Goal: Task Accomplishment & Management: Manage account settings

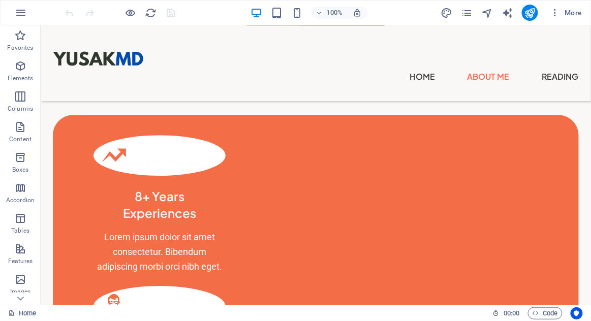
scroll to position [670, 0]
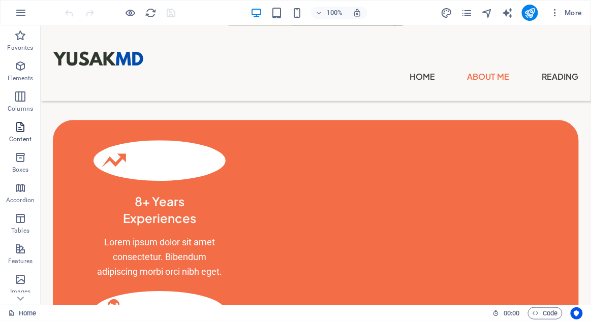
click at [9, 131] on span "Content" at bounding box center [20, 133] width 41 height 24
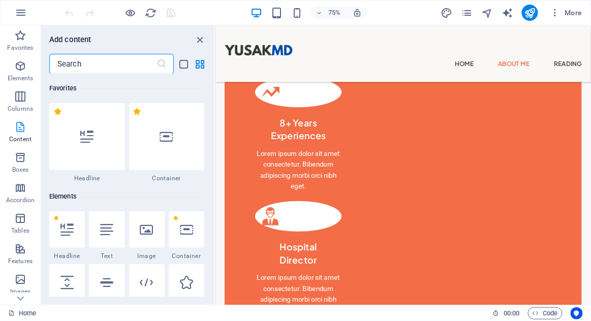
click at [19, 138] on p "Content" at bounding box center [20, 139] width 22 height 8
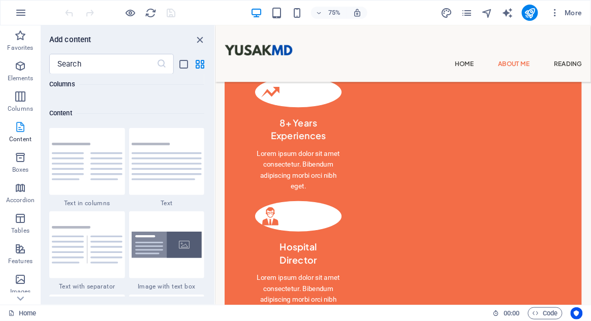
scroll to position [1777, 0]
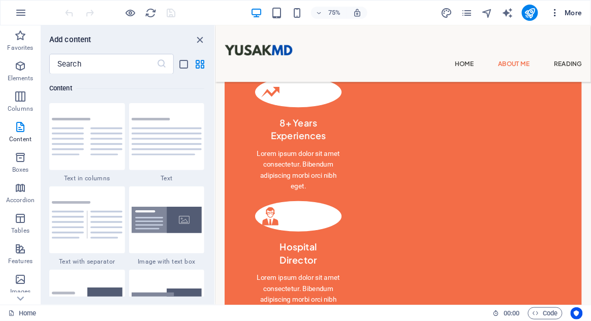
click at [556, 10] on icon "button" at bounding box center [555, 13] width 10 height 10
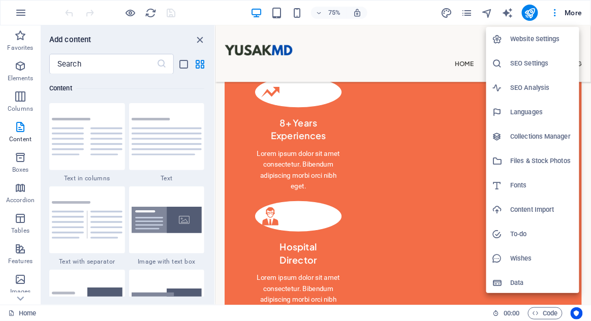
click at [555, 135] on h6 "Collections Manager" at bounding box center [541, 137] width 62 height 12
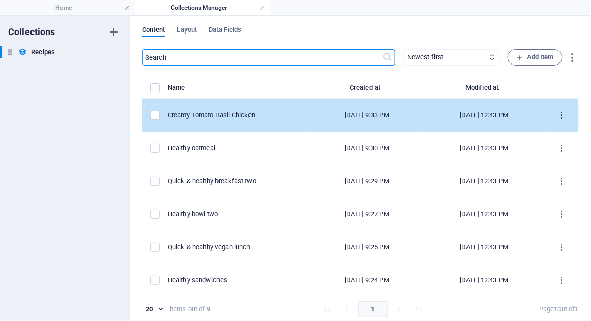
click at [557, 120] on button "items list" at bounding box center [562, 115] width 18 height 16
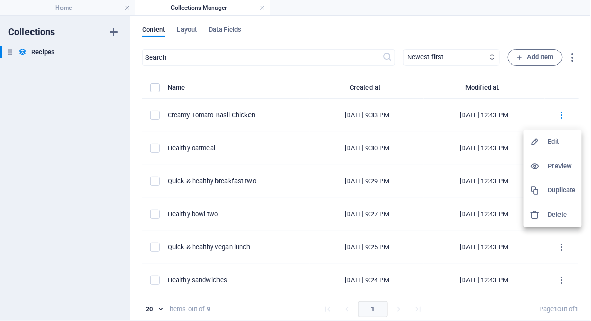
click at [568, 141] on h6 "Edit" at bounding box center [561, 142] width 27 height 12
select select "Lunch"
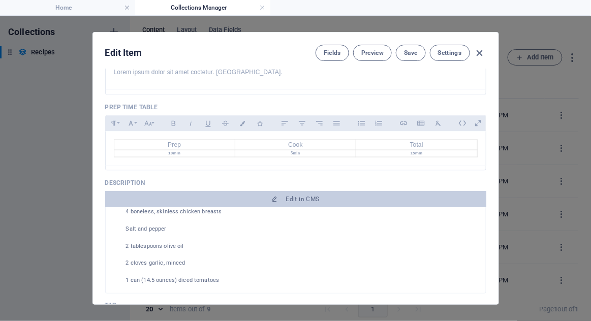
scroll to position [408, 0]
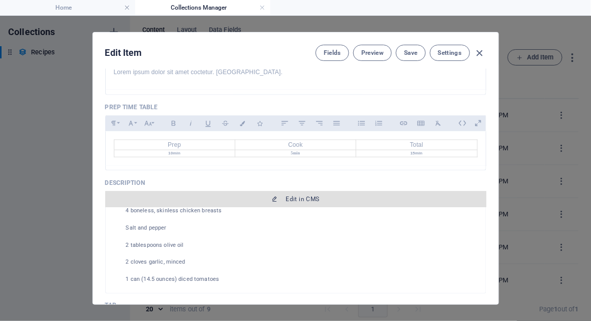
click at [417, 195] on span "Edit in CMS" at bounding box center [295, 199] width 373 height 8
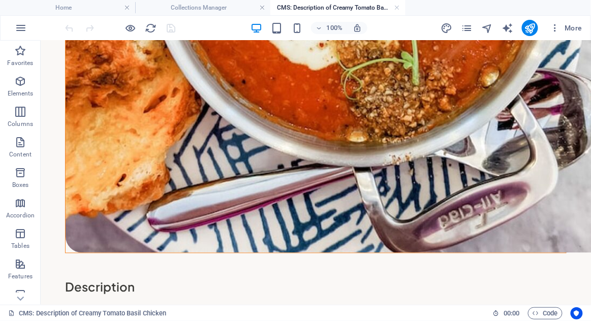
scroll to position [0, 0]
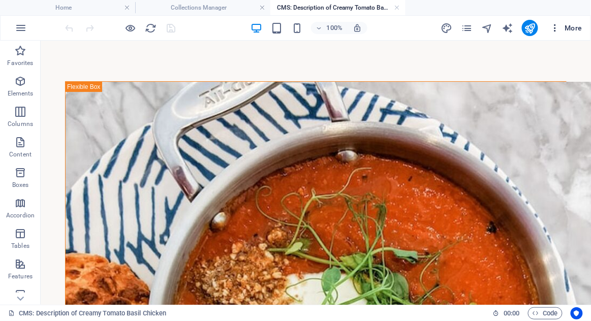
click at [563, 26] on span "More" at bounding box center [566, 28] width 32 height 10
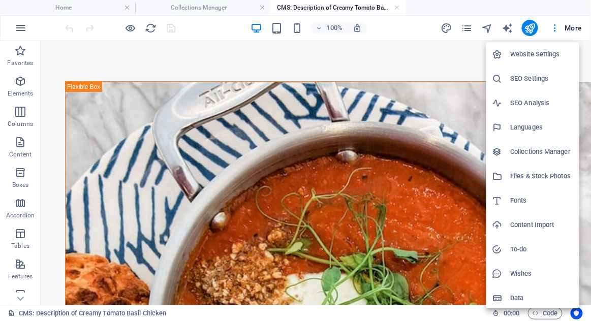
click at [553, 154] on h6 "Collections Manager" at bounding box center [541, 152] width 62 height 12
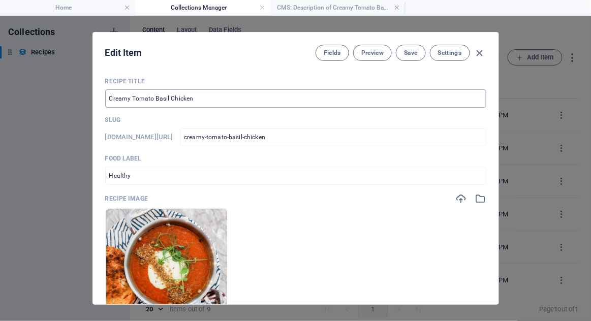
click at [430, 96] on input "Creamy Tomato Basil Chicken" at bounding box center [295, 98] width 381 height 18
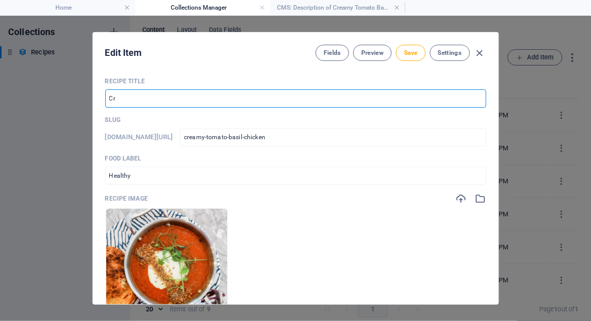
type input "C"
click at [457, 57] on button "Settings" at bounding box center [450, 53] width 40 height 16
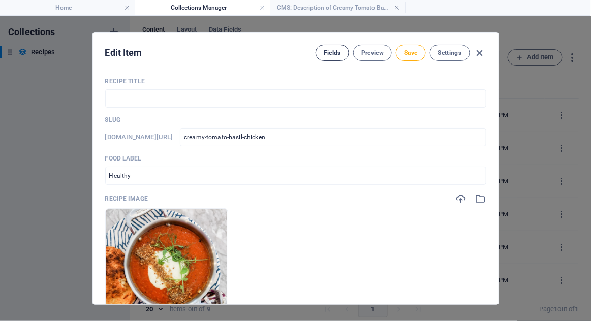
click at [320, 53] on button "Fields" at bounding box center [332, 53] width 34 height 16
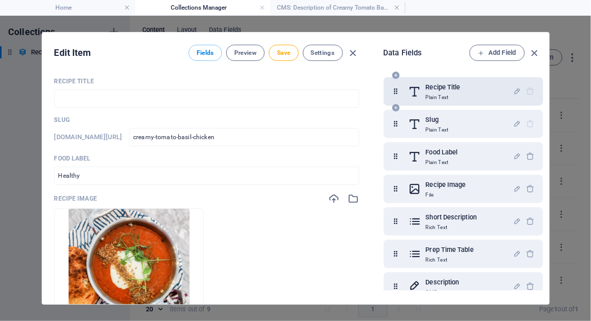
click at [460, 91] on div "Recipe Title Plain Text" at bounding box center [460, 91] width 105 height 20
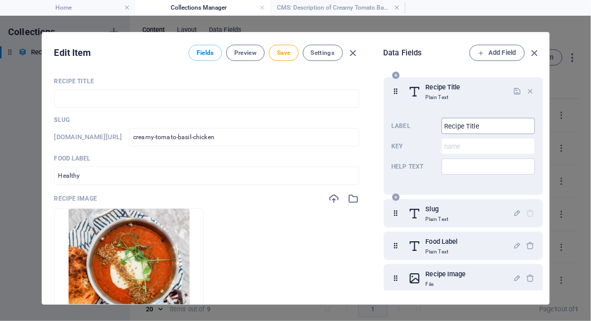
click at [500, 122] on input "Recipe Title" at bounding box center [487, 126] width 93 height 16
type input "R"
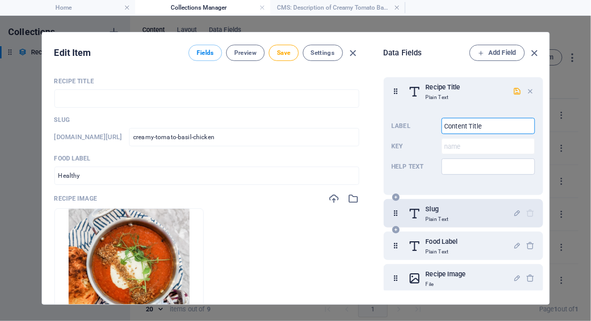
type input "Content Title"
click at [484, 217] on div "Slug Plain Text" at bounding box center [460, 213] width 105 height 20
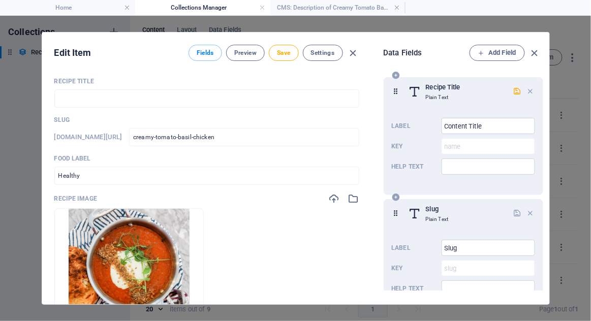
click at [509, 83] on div "Recipe Title Plain Text" at bounding box center [460, 91] width 105 height 20
click at [513, 90] on icon "button" at bounding box center [517, 91] width 9 height 9
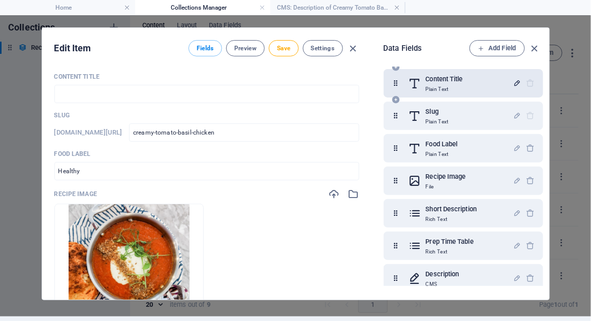
scroll to position [0, 0]
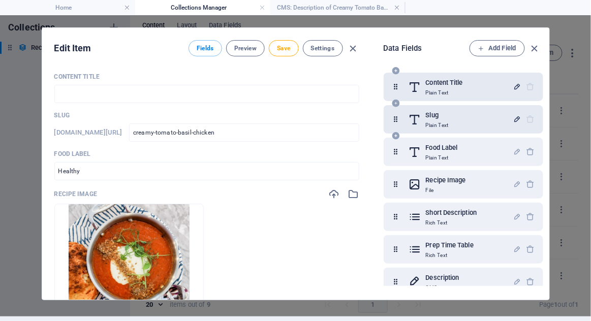
click at [515, 115] on icon "button" at bounding box center [517, 119] width 9 height 9
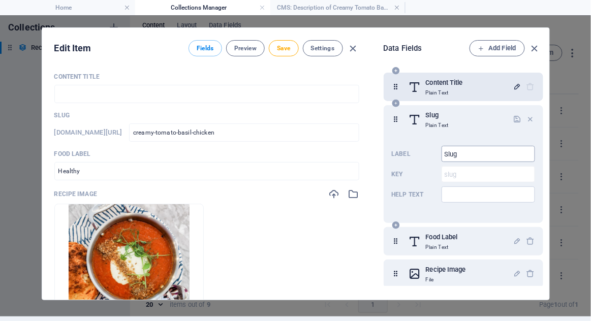
click at [498, 146] on input "Slug" at bounding box center [487, 154] width 93 height 16
type input "S"
type input "URL"
click at [478, 186] on input "Help text" at bounding box center [487, 194] width 93 height 16
click at [243, 123] on input "creamy-tomato-basil-chicken" at bounding box center [244, 132] width 230 height 18
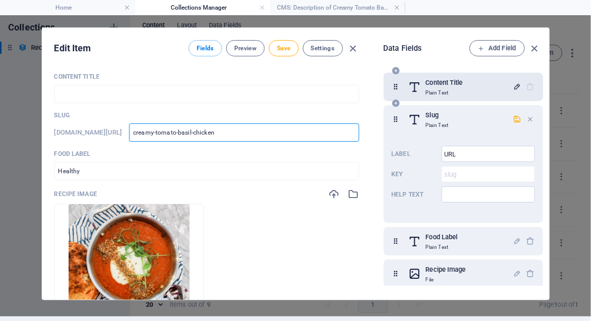
click at [299, 123] on input "creamy-tomato-basil-chicken" at bounding box center [244, 132] width 230 height 18
type input "creamy-tomato-basil-chicke"
type input "creamy-tomato-basil-chic"
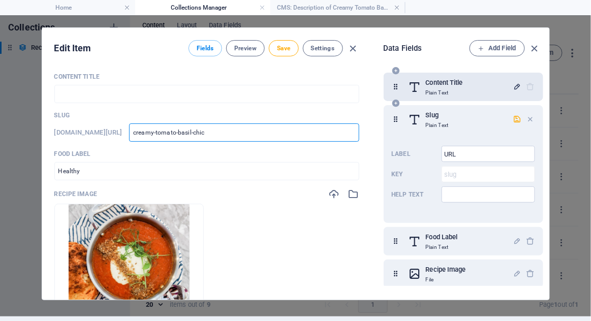
type input "creamy-tomato-basil-chi"
type input "creamy-tomato-basil-ch"
type input "creamy-tomato-basil-c"
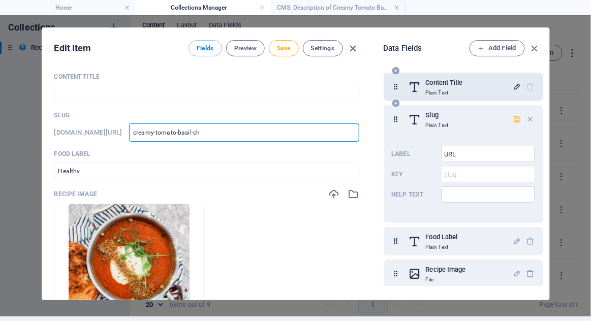
type input "creamy-tomato-basil-c"
type input "creamy-tomato-basil-"
type input "creamy-tomato-basil"
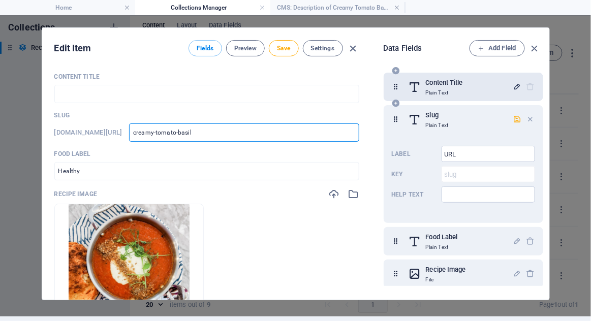
type input "creamy-tomato-basi"
type input "creamy-tomato-bas"
type input "creamy-tomato-ba"
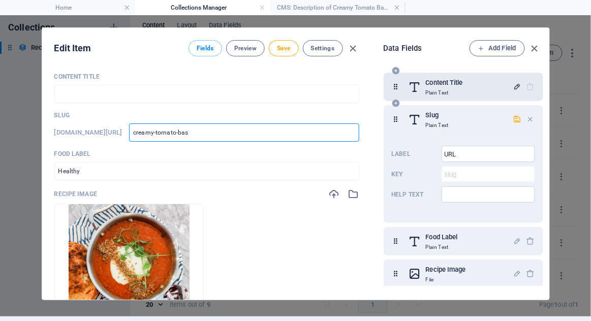
type input "creamy-tomato-ba"
type input "creamy-tomato-b"
type input "creamy-tomato-"
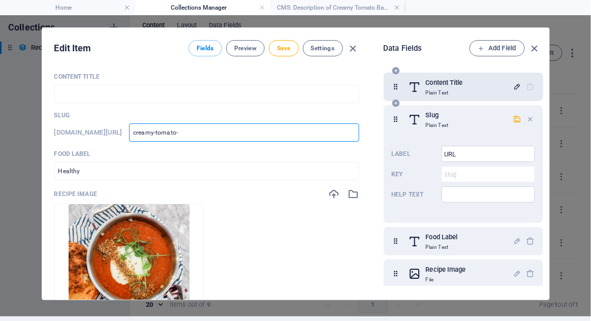
type input "creamy-tomato"
type input "creamy-tomat"
type input "creamy-toma"
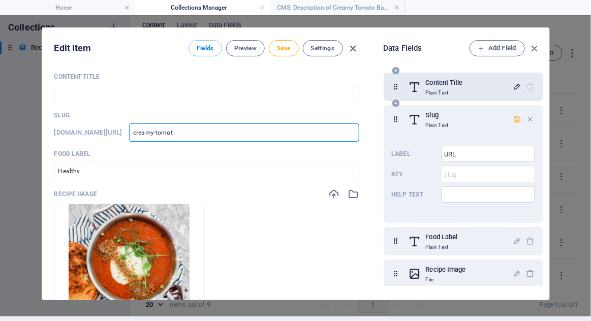
type input "creamy-toma"
type input "creamy-[PERSON_NAME]"
type input "creamy-t"
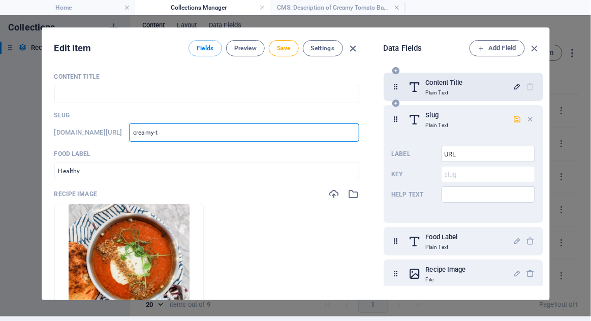
type input "creamy-"
type input "creamy"
type input "cream"
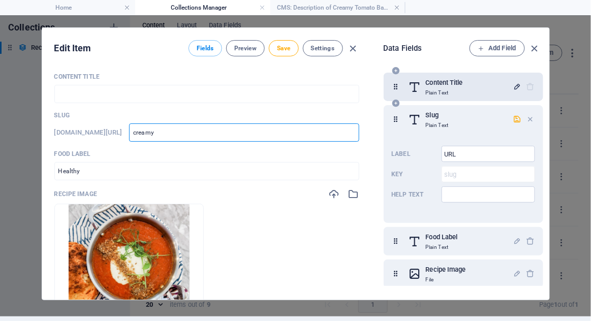
type input "cream"
type input "crea"
type input "cre"
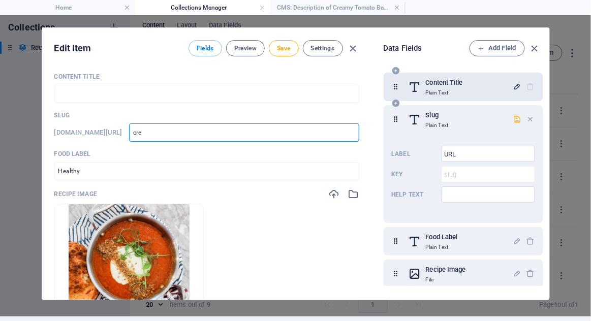
type input "cr"
type input "c"
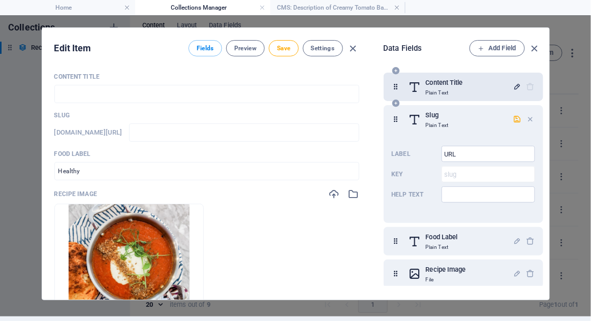
click at [122, 126] on h6 "[DOMAIN_NAME][URL]" at bounding box center [88, 132] width 68 height 12
click at [275, 123] on input "text" at bounding box center [244, 132] width 230 height 18
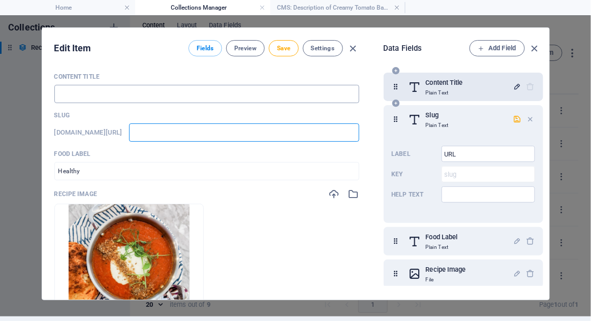
click at [277, 85] on input "text" at bounding box center [206, 94] width 305 height 18
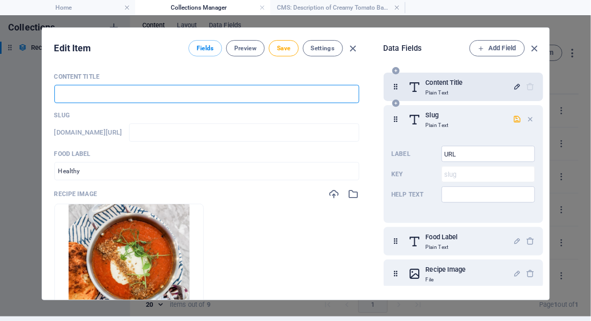
type input "d"
type input "do"
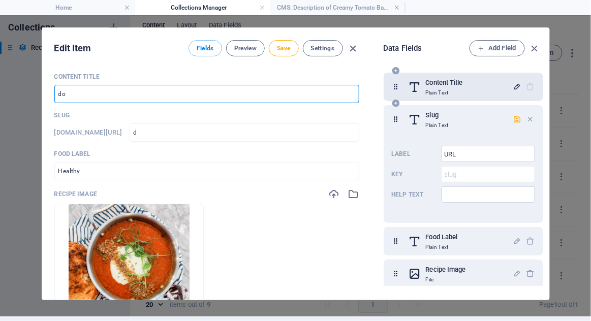
type input "do"
type input "dou"
type input "[PERSON_NAME]"
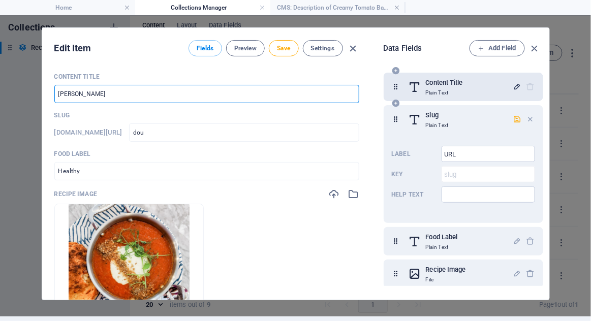
type input "[PERSON_NAME]"
type input "doubl"
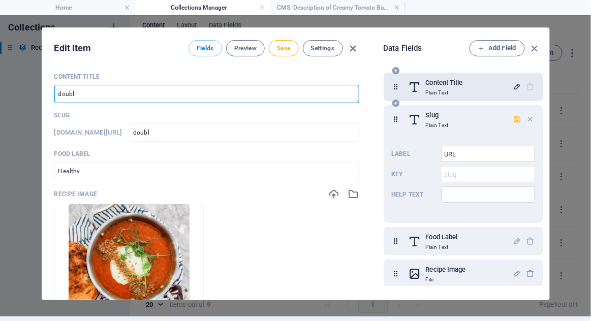
type input "double"
type input "Double E"
type input "double-e"
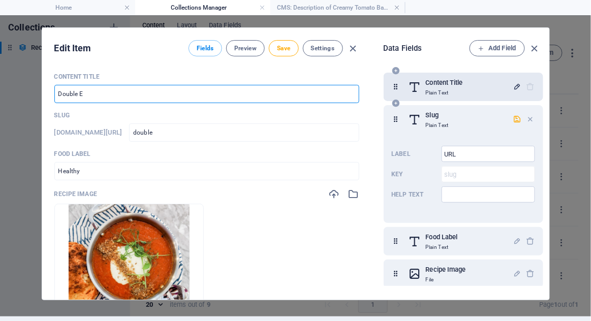
type input "double-e"
type input "Double Ed"
type input "double-ed"
type input "Double Edg"
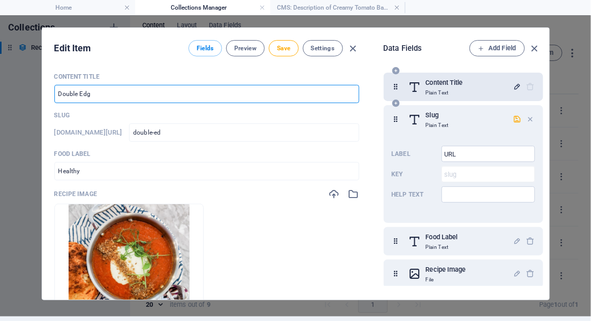
type input "double-edg"
type input "Double Edge"
type input "double-edge"
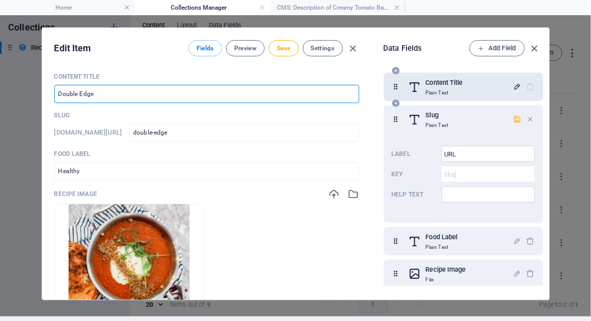
type input "Double Edge S"
type input "double-edge-s"
type input "Double Edge Sw"
type input "double-edge-sw"
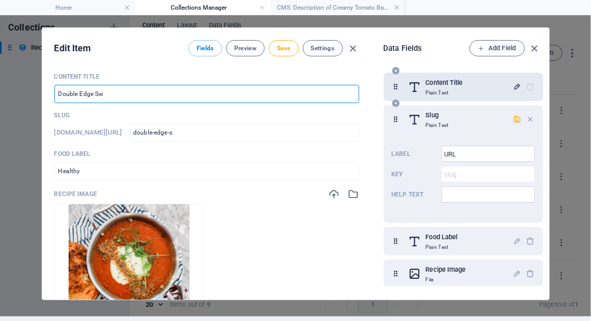
type input "double-edge-sw"
type input "Double Edge Swo"
type input "double-edge-swo"
type input "Double Edge [PERSON_NAME]"
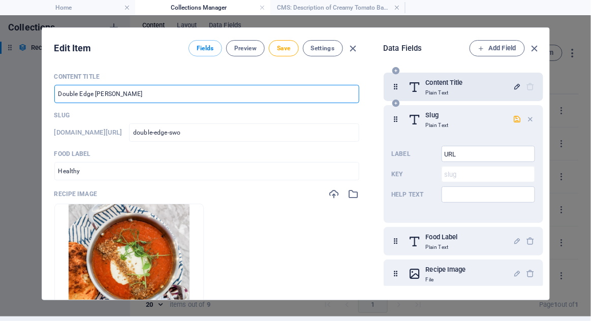
type input "double-edge-[PERSON_NAME]"
type input "Double Edge Sword"
type input "double-edge-sword"
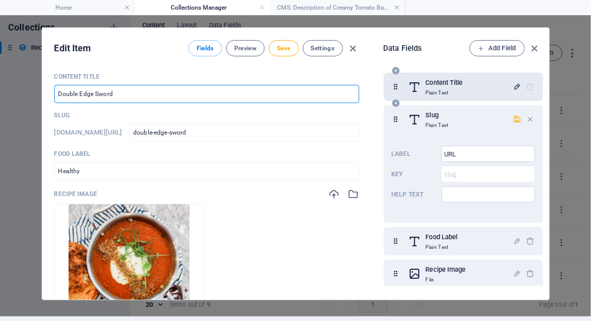
type input "Double Edge Sword n"
type input "double-edge-sword-n"
type input "Double Edge Sword na"
type input "double-edge-sword-na"
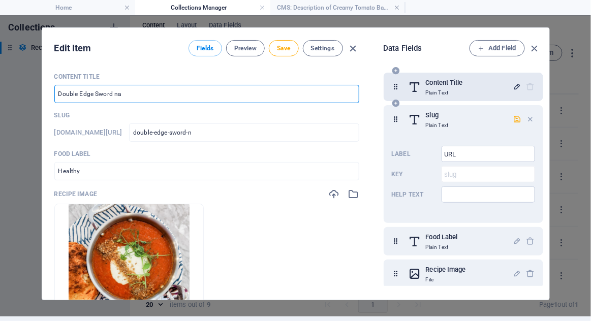
type input "double-edge-sword-na"
type input "Double Edge Sword nam"
type input "double-edge-sword-nam"
type input "Double Edge Sword name"
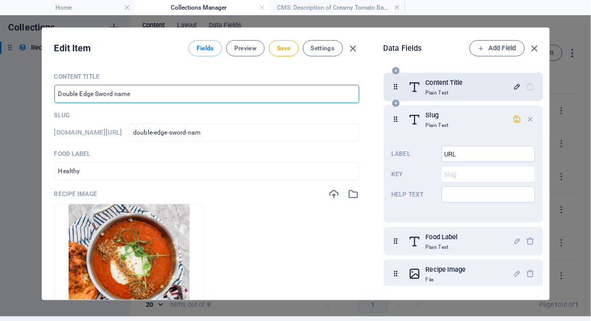
type input "double-edge-sword-name"
type input "Double Edge Sword names"
type input "double-edge-sword-names"
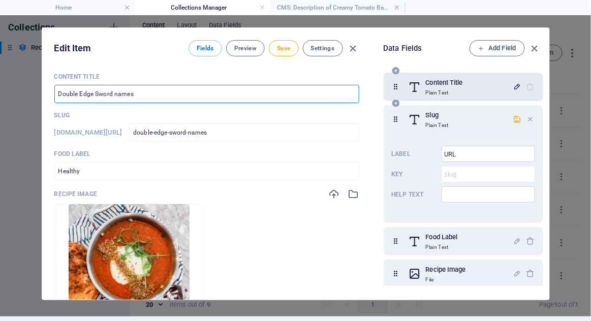
type input "Double Edge Sword name"
type input "double-edge-sword-name"
type input "Double Edge Sword nam"
type input "double-edge-sword-nam"
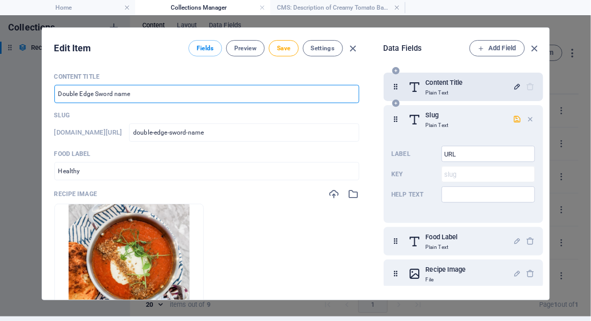
type input "double-edge-sword-nam"
type input "Double Edge Sword na"
type input "double-edge-sword-na"
type input "Double Edge Sword n"
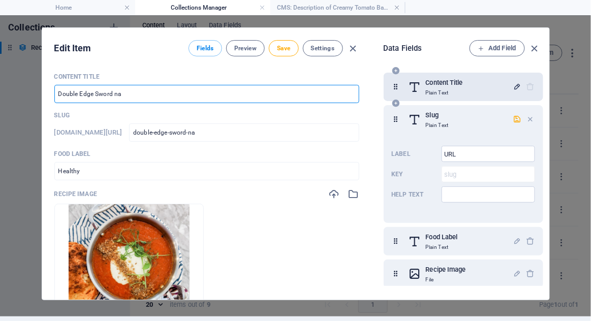
type input "double-edge-sword-n"
type input "Double Edge Sword"
type input "double-edge-sword"
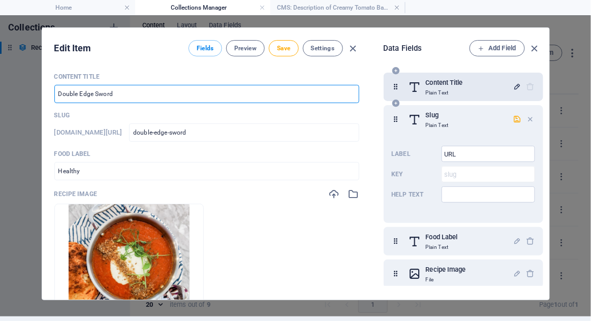
type input "Double Edge Sword N"
type input "double-edge-sword-n"
type input "Double Edge Sword Na"
type input "double-edge-sword-na"
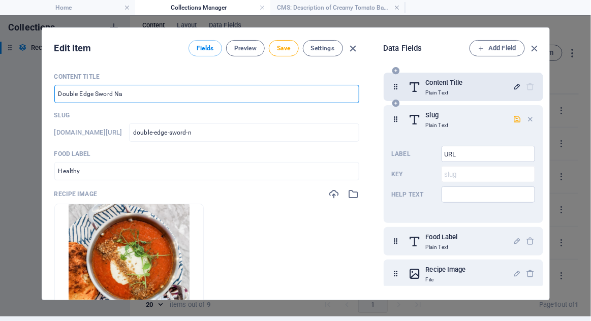
type input "double-edge-sword-na"
type input "Double Edge Sword Nam"
type input "double-edge-sword-nam"
type input "Double Edge Sword Name"
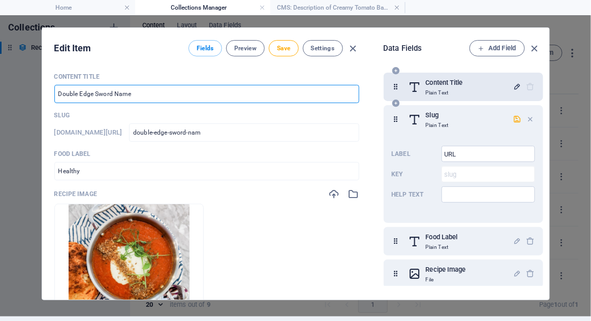
type input "double-edge-sword-name"
type input "Double Edge Sword Named"
type input "double-edge-sword-named"
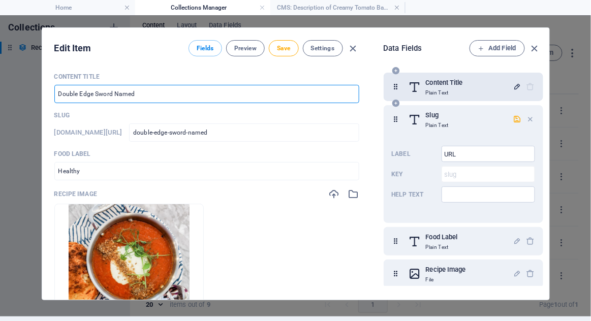
type input "Double Edge Sword Named C"
type input "double-edge-sword-named-c"
type input "Double Edge Sword Named Ca"
type input "double-edge-sword-named-ca"
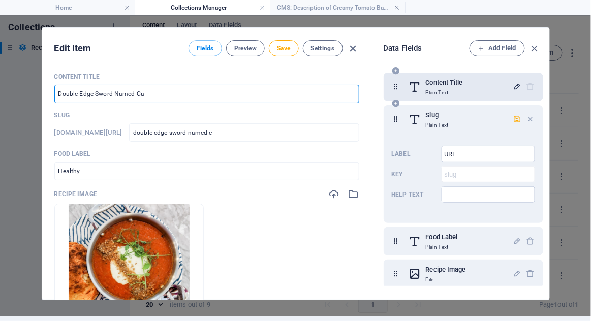
type input "double-edge-sword-named-ca"
type input "Double Edge Sword Named Cas"
type input "double-edge-sword-named-cas"
type input "Double Edge Sword Named Cash"
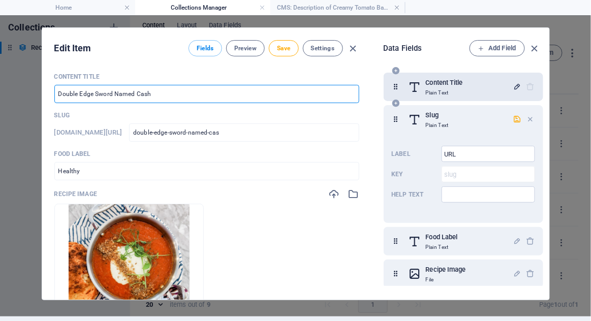
type input "double-edge-sword-named-cash"
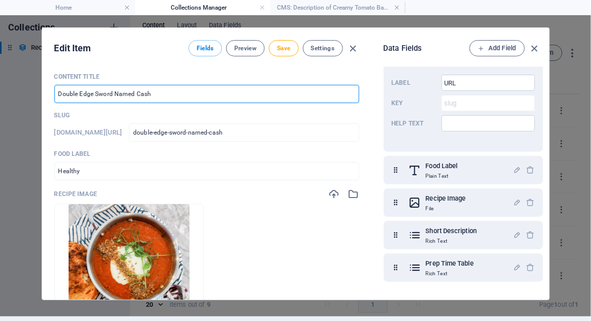
scroll to position [66, 0]
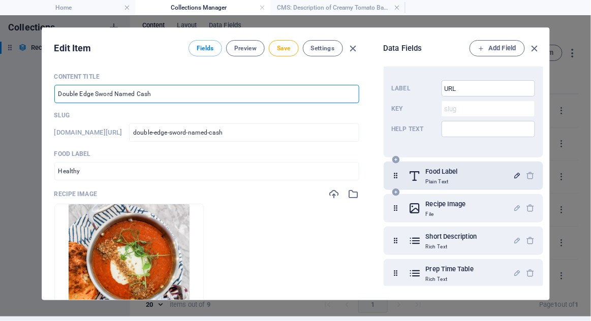
type input "Double Edge Sword Named Cash"
click at [513, 171] on icon "button" at bounding box center [517, 175] width 9 height 9
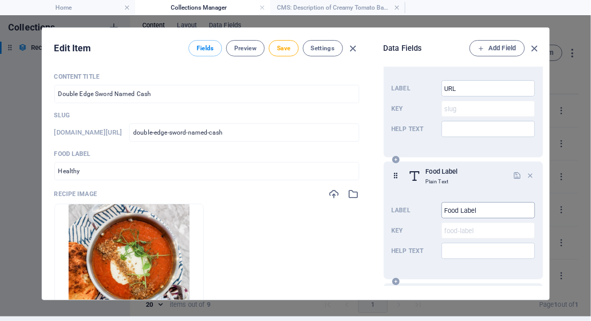
click at [510, 202] on input "Food Label" at bounding box center [487, 210] width 93 height 16
type input "F"
type input "Label"
click at [86, 162] on input "Healthy" at bounding box center [206, 171] width 305 height 18
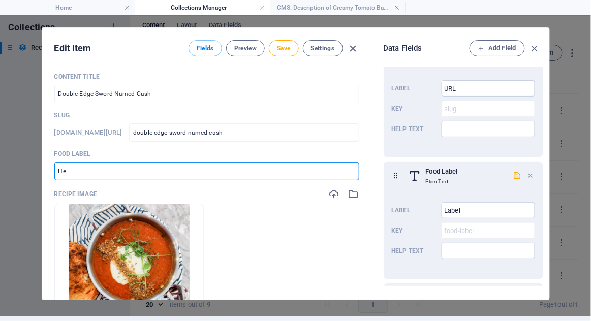
type input "H"
type input "F"
click at [514, 171] on div "button" at bounding box center [517, 176] width 9 height 10
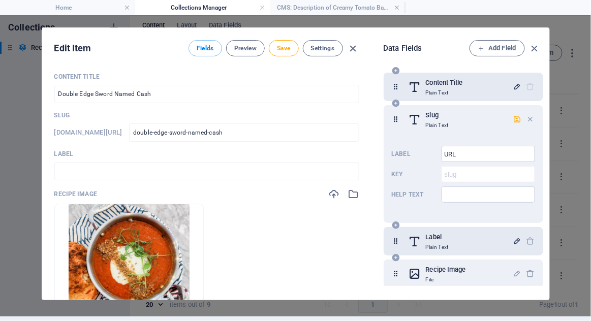
scroll to position [42, 0]
click at [514, 115] on icon "button" at bounding box center [517, 119] width 9 height 9
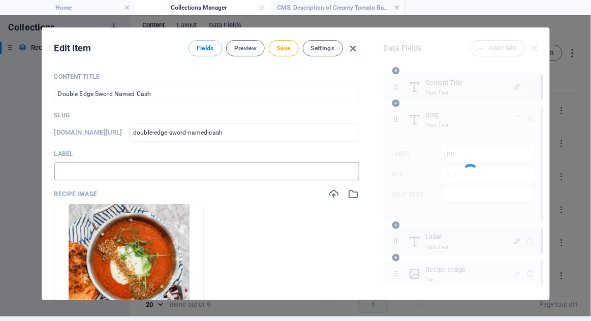
click at [255, 162] on input "text" at bounding box center [206, 171] width 305 height 18
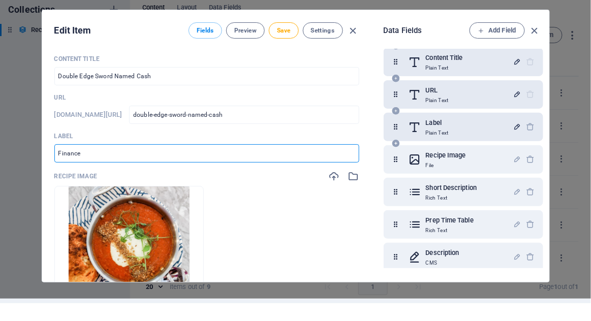
scroll to position [7, 0]
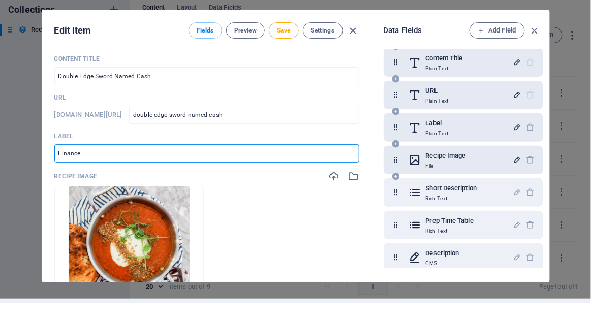
type input "Finance"
click at [514, 173] on icon "button" at bounding box center [517, 177] width 9 height 9
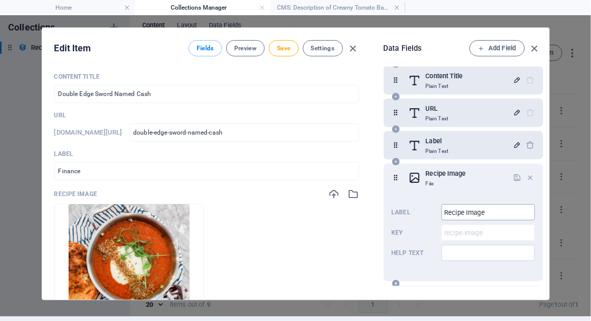
click at [506, 204] on input "Recipe Image" at bounding box center [487, 212] width 93 height 16
type input "R"
type input "Thumbnail"
click at [516, 173] on icon "button" at bounding box center [517, 177] width 9 height 9
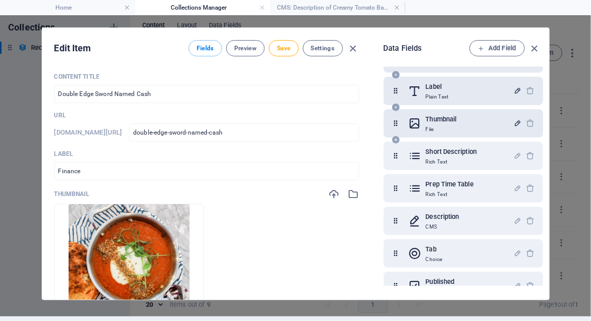
scroll to position [47, 0]
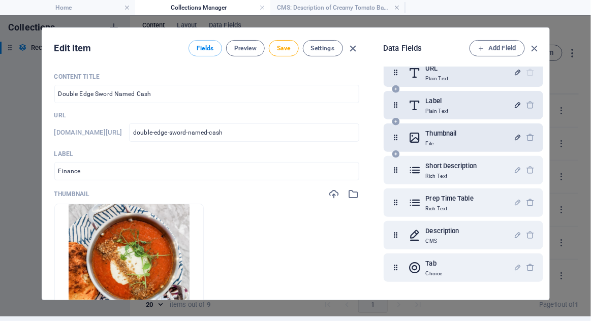
click at [514, 133] on icon "button" at bounding box center [517, 137] width 9 height 9
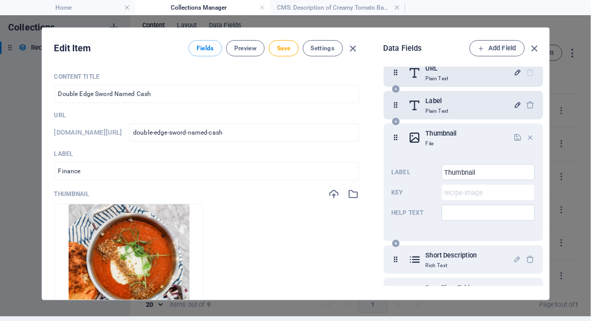
click at [393, 127] on icon at bounding box center [396, 137] width 9 height 20
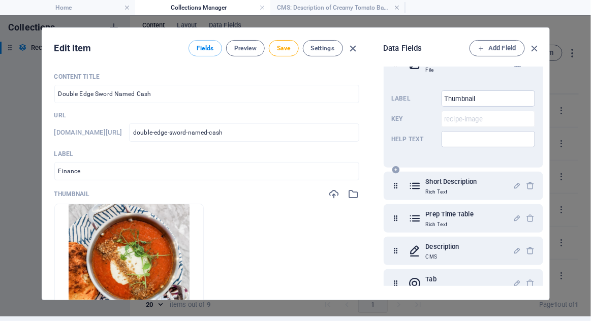
scroll to position [120, 0]
click at [503, 176] on div "Short Description Rich Text" at bounding box center [460, 186] width 105 height 20
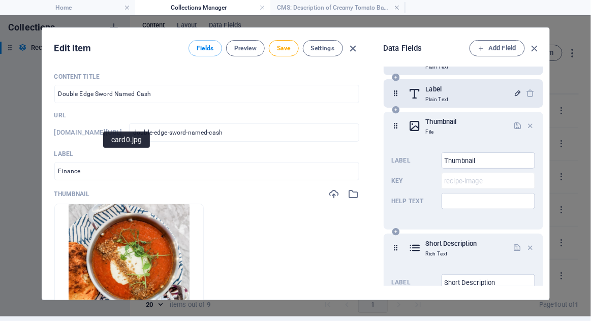
scroll to position [0, 0]
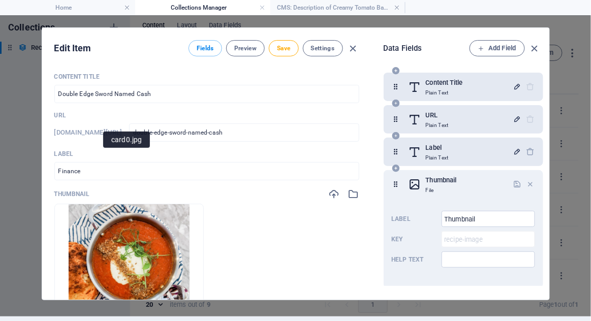
click at [571, 52] on div "Edit Item Fields Preview Save Settings Content Title Double Edge Sword Named Ca…" at bounding box center [295, 163] width 591 height 305
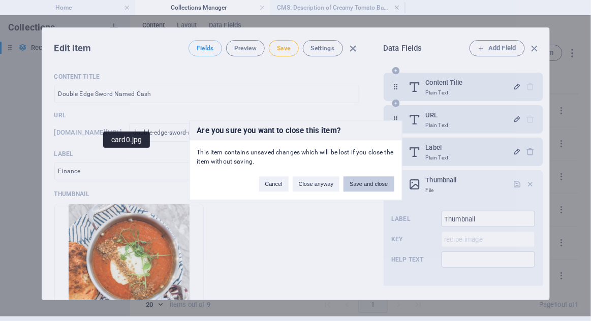
click at [378, 184] on button "Save and close" at bounding box center [368, 184] width 50 height 15
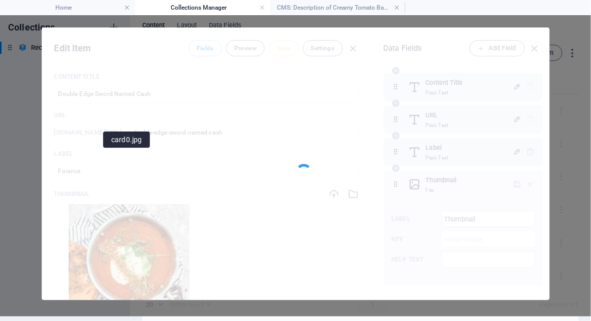
type input "Creamy Tomato Basil Chicken"
type input "creamy-tomato-basil-chicken"
type input "Healthy"
checkbox input "false"
type input "creamy-tomato-basil-chicken"
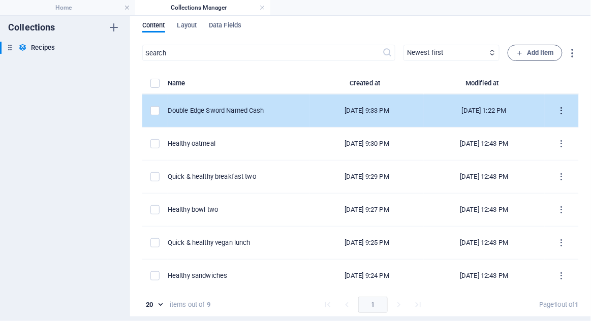
click at [557, 106] on icon "items list" at bounding box center [562, 111] width 10 height 10
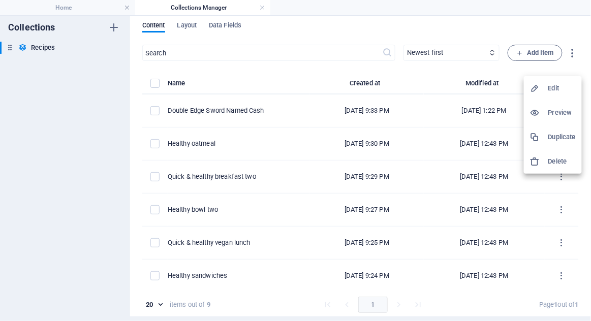
click at [563, 117] on h6 "Preview" at bounding box center [561, 113] width 27 height 12
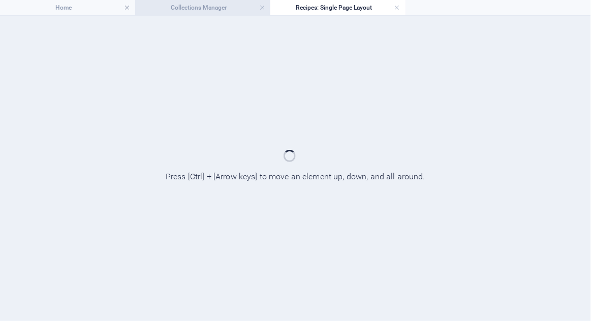
click at [217, 6] on h4 "Collections Manager" at bounding box center [202, 7] width 135 height 11
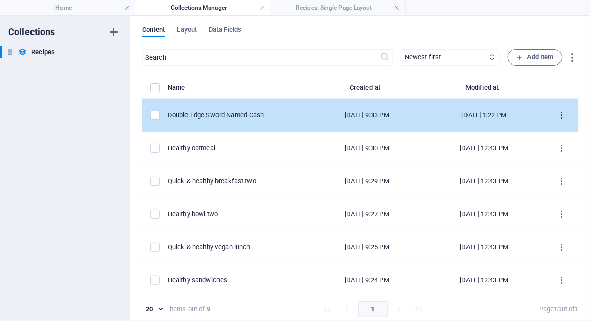
click at [553, 115] on button "items list" at bounding box center [562, 115] width 18 height 16
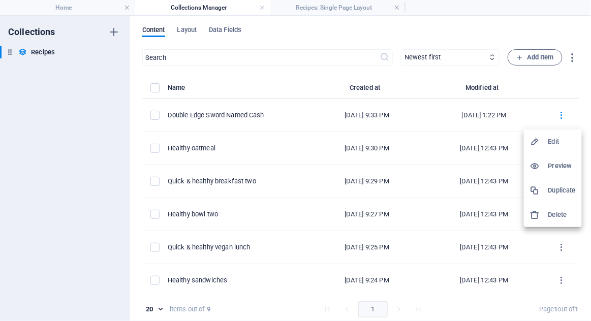
click at [551, 142] on h6 "Edit" at bounding box center [561, 142] width 27 height 12
select select "Lunch"
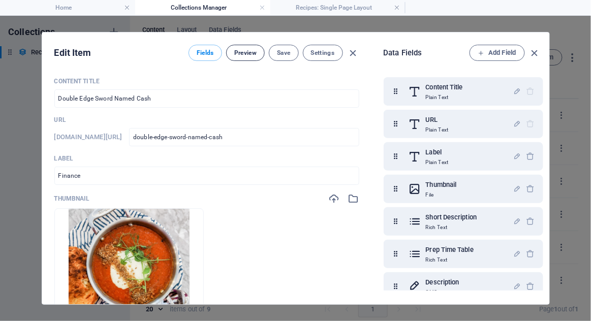
click at [235, 53] on span "Preview" at bounding box center [245, 53] width 22 height 8
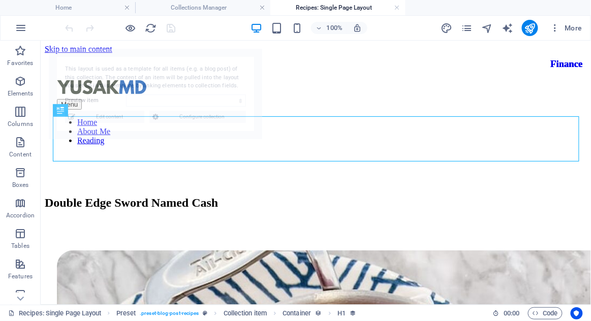
click at [108, 78] on div at bounding box center [314, 88] width 517 height 21
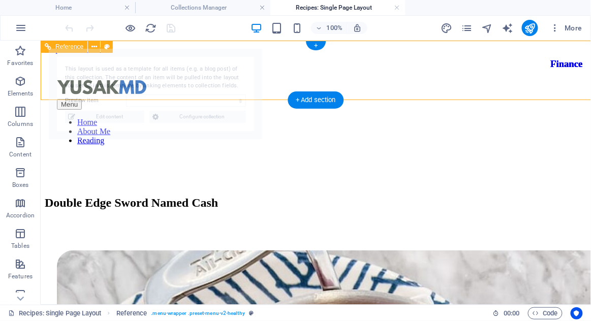
click at [77, 196] on div "Double Edge Sword Named Cash" at bounding box center [315, 203] width 542 height 14
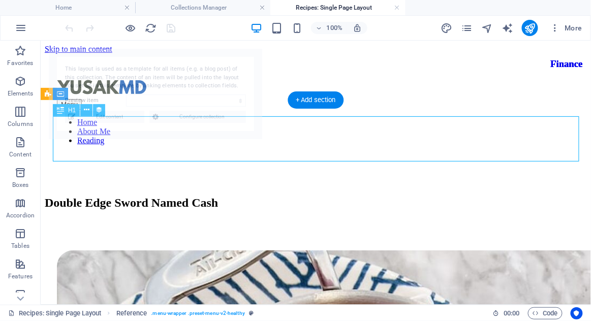
select select "68c26171d4898bea510e7e78"
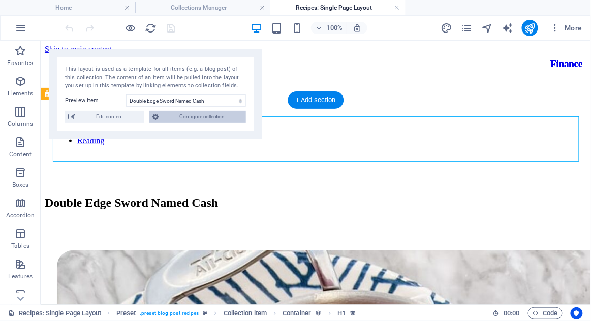
click at [170, 112] on span "Configure collection" at bounding box center [201, 117] width 81 height 12
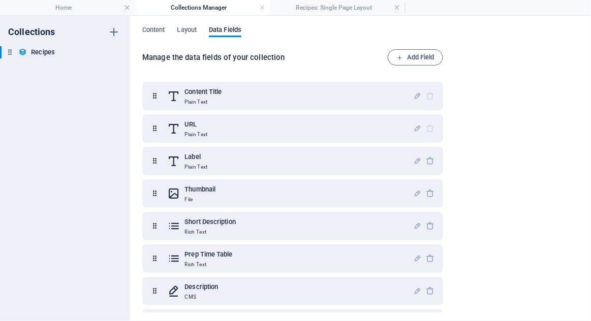
click at [522, 122] on div "Manage the data fields of your collection Add Field Content Title Plain Text UR…" at bounding box center [360, 181] width 436 height 265
click at [158, 25] on div "Content Layout Data Fields Manage the data fields of your collection Add Field …" at bounding box center [360, 168] width 461 height 305
click at [142, 34] on span "Content" at bounding box center [153, 31] width 23 height 14
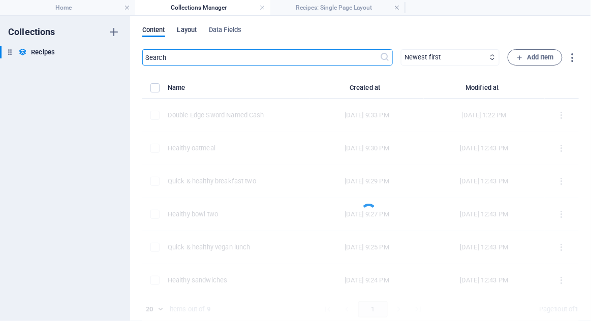
click at [196, 33] on span "Layout" at bounding box center [187, 31] width 20 height 14
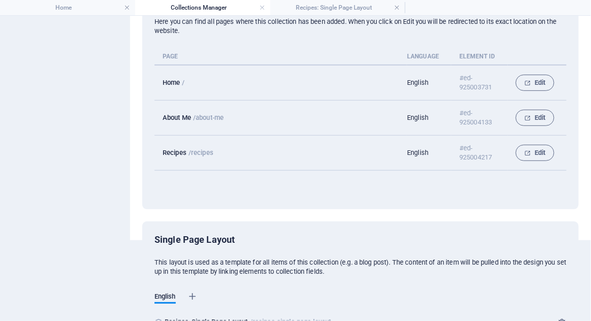
scroll to position [81, 0]
click at [544, 150] on button "Edit" at bounding box center [534, 153] width 39 height 16
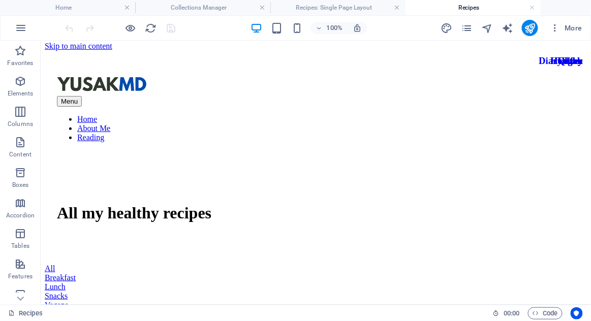
scroll to position [3, 0]
click at [99, 203] on div "All my healthy recipes" at bounding box center [314, 212] width 517 height 19
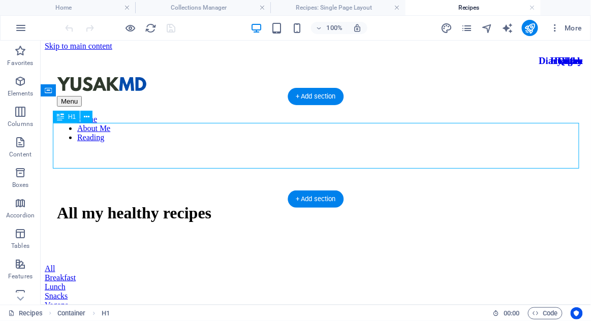
click at [377, 203] on div "All my healthy recipes" at bounding box center [314, 212] width 517 height 19
click at [382, 203] on div "All my healthy recipes" at bounding box center [314, 212] width 517 height 19
click at [278, 191] on div "All my healthy recipes" at bounding box center [315, 215] width 542 height 98
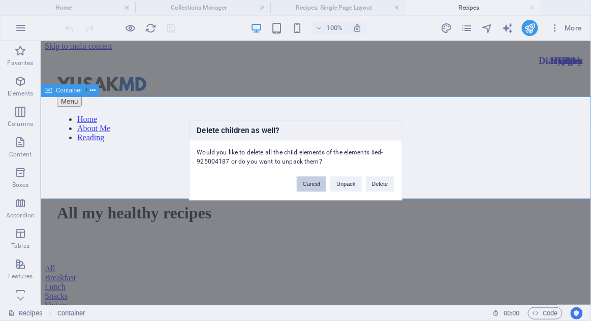
click at [307, 186] on button "Cancel" at bounding box center [311, 184] width 29 height 15
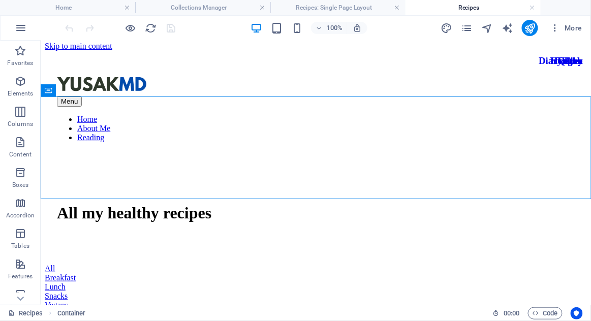
click at [383, 203] on div "All my healthy recipes" at bounding box center [314, 212] width 517 height 19
click at [376, 203] on div "All my healthy recipes" at bounding box center [314, 212] width 517 height 19
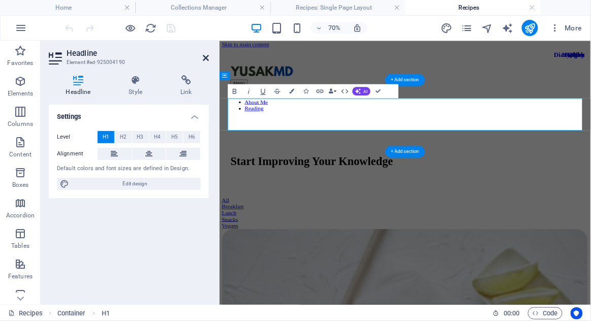
click at [204, 57] on icon at bounding box center [206, 58] width 6 height 8
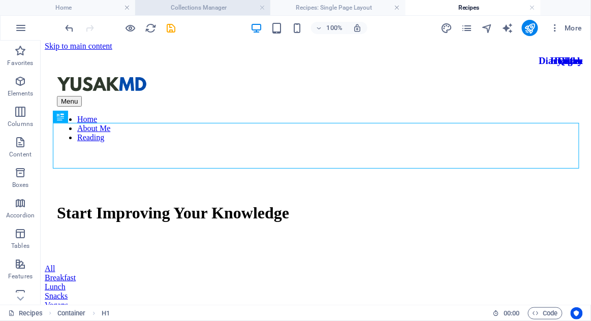
click at [169, 4] on h4 "Collections Manager" at bounding box center [202, 7] width 135 height 11
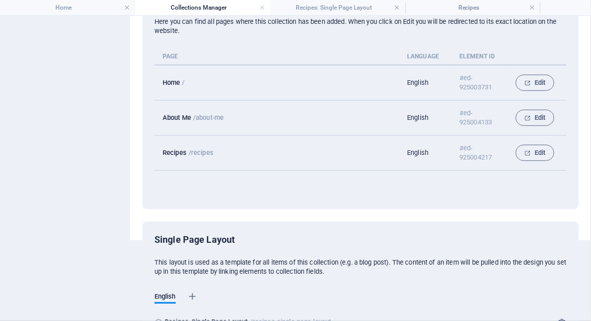
scroll to position [0, 0]
click at [169, 154] on p "Recipes" at bounding box center [175, 153] width 24 height 8
click at [179, 152] on p "Recipes" at bounding box center [175, 153] width 24 height 8
click at [183, 153] on p "Recipes" at bounding box center [175, 153] width 24 height 8
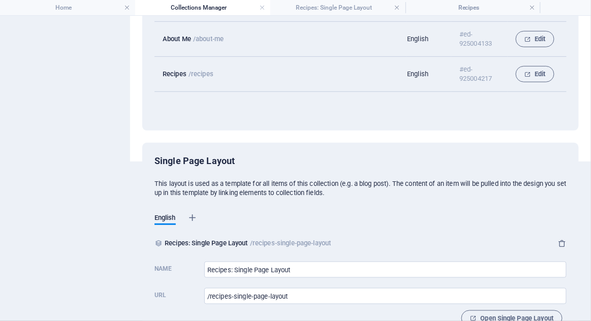
scroll to position [184, 0]
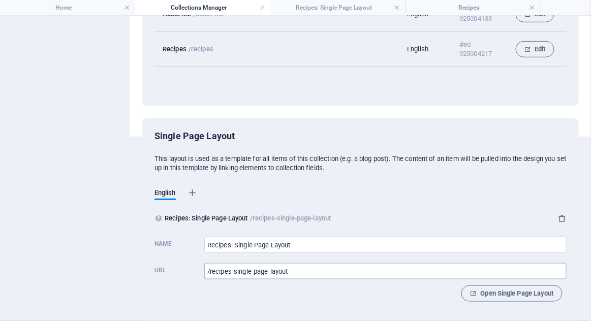
click at [455, 270] on input "/recipes-single-page-layout" at bounding box center [385, 271] width 362 height 16
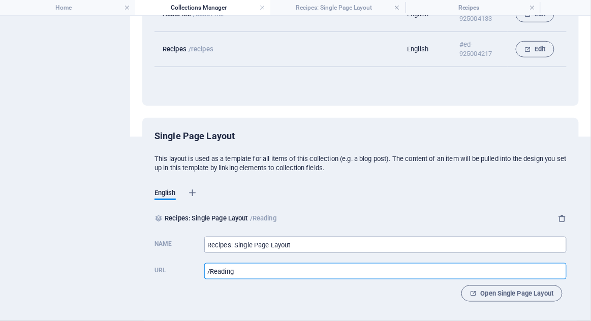
type input "/Reading"
click at [408, 240] on input "Recipes: Single Page Layout" at bounding box center [385, 245] width 362 height 16
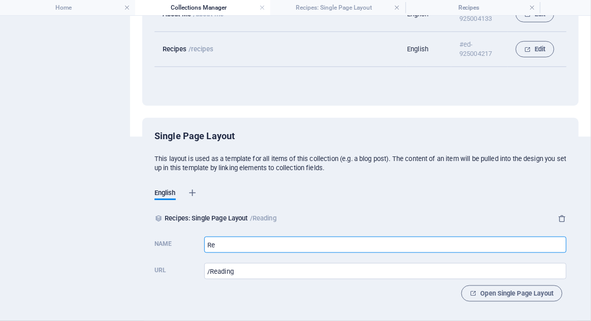
type input "R"
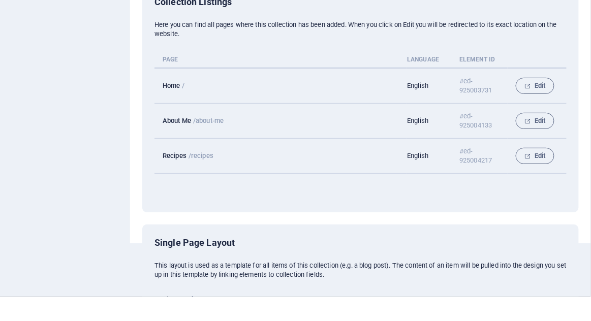
scroll to position [0, 0]
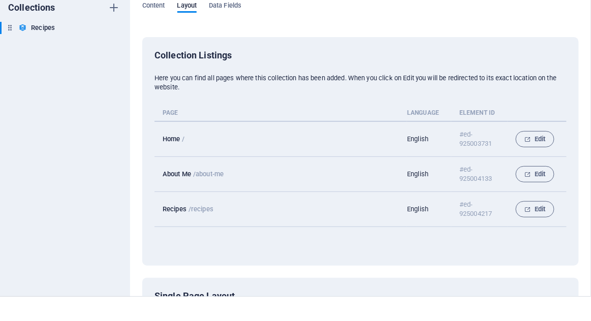
type input "Reading: Start Improving Your Knowledge"
click at [416, 238] on td "English" at bounding box center [429, 233] width 44 height 35
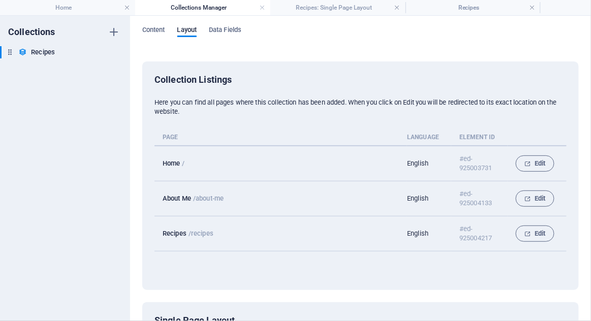
click at [474, 216] on td "#ed-925004217" at bounding box center [479, 233] width 56 height 35
click at [494, 11] on h4 "Recipes" at bounding box center [472, 7] width 135 height 11
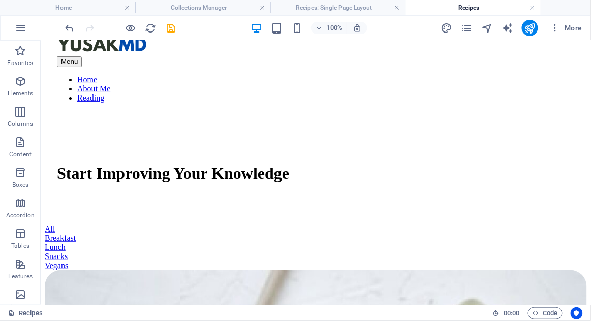
scroll to position [88, 0]
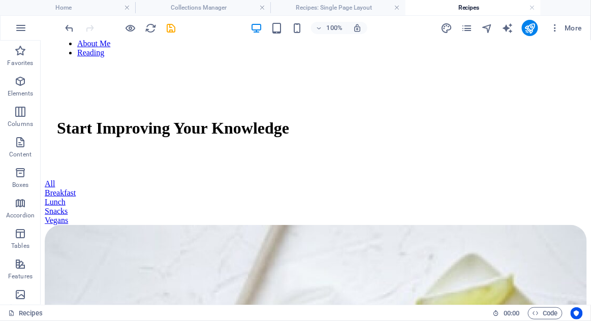
click at [460, 206] on div "Snacks" at bounding box center [315, 210] width 542 height 9
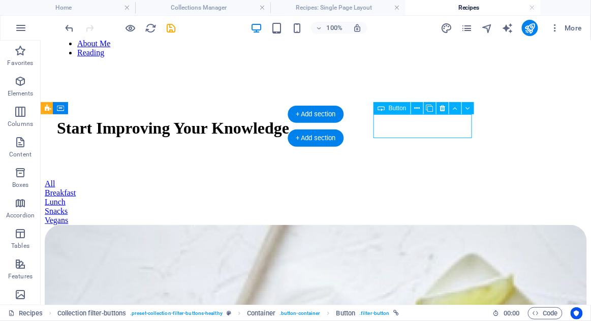
click at [95, 179] on div "All" at bounding box center [315, 183] width 542 height 9
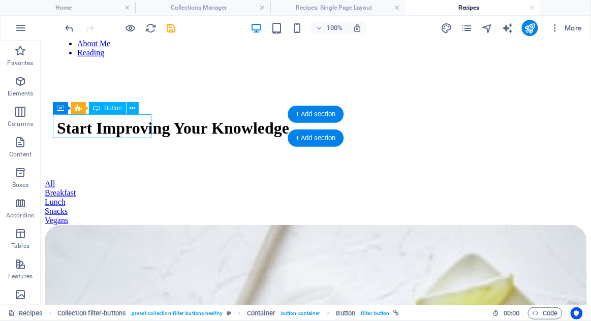
click at [198, 188] on div "Breakfast" at bounding box center [315, 192] width 542 height 9
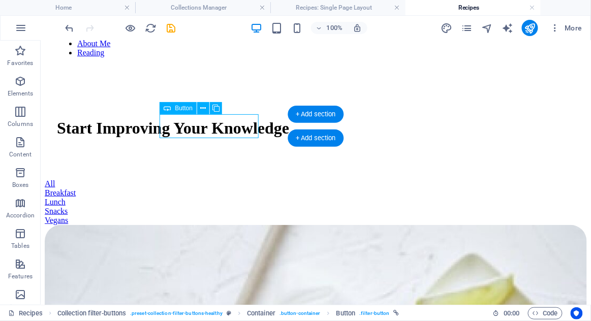
click at [222, 188] on div "Breakfast" at bounding box center [315, 192] width 542 height 9
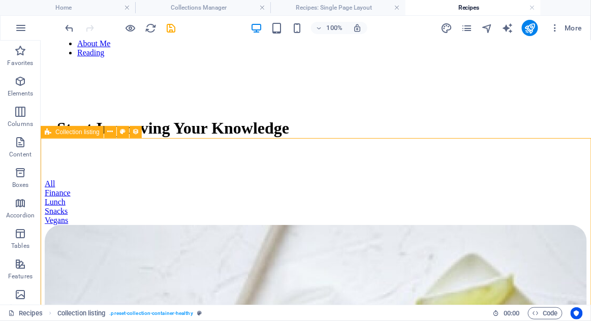
click at [224, 188] on div "Finance" at bounding box center [315, 192] width 542 height 9
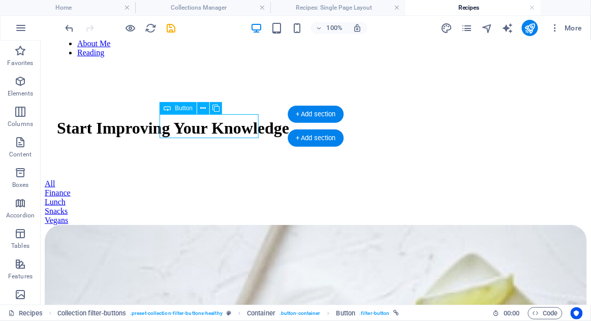
click at [230, 188] on div "Finance" at bounding box center [315, 192] width 542 height 9
click at [238, 188] on div "Finance" at bounding box center [315, 192] width 542 height 9
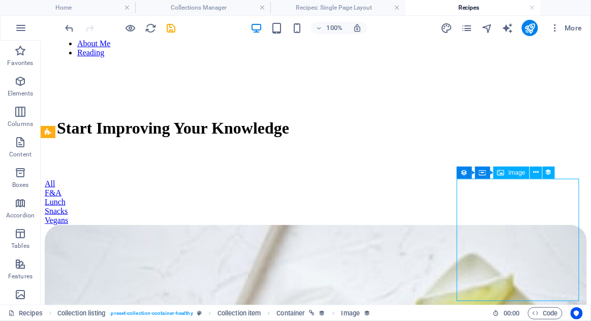
click at [429, 106] on div "Start Improving Your Knowledge" at bounding box center [315, 130] width 542 height 98
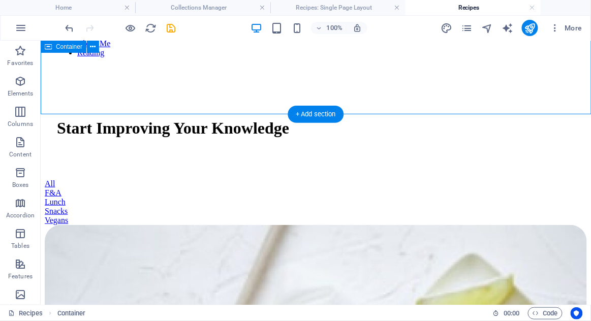
click at [221, 188] on div "F&A" at bounding box center [315, 192] width 542 height 9
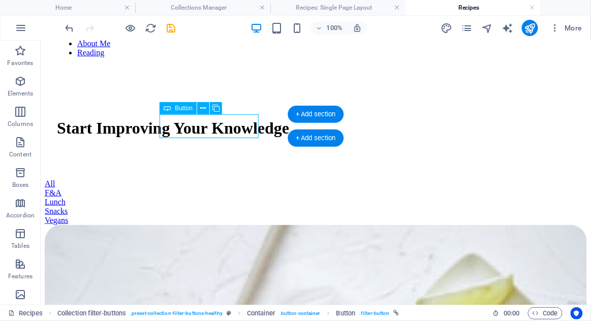
click at [276, 197] on div "Lunch" at bounding box center [315, 201] width 542 height 9
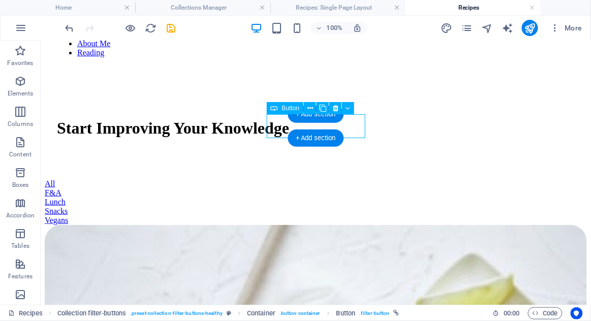
click at [356, 197] on div "Lunch" at bounding box center [315, 201] width 542 height 9
click at [359, 197] on div "Lunch" at bounding box center [315, 201] width 542 height 9
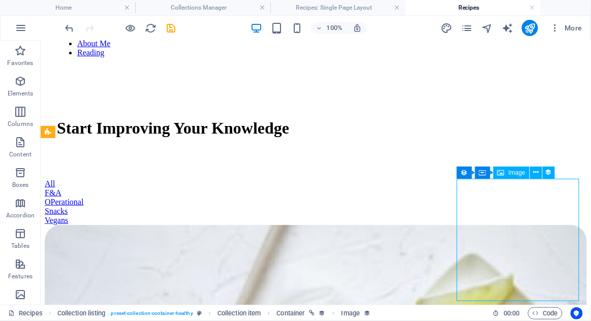
click at [474, 108] on div "Start Improving Your Knowledge" at bounding box center [315, 130] width 542 height 98
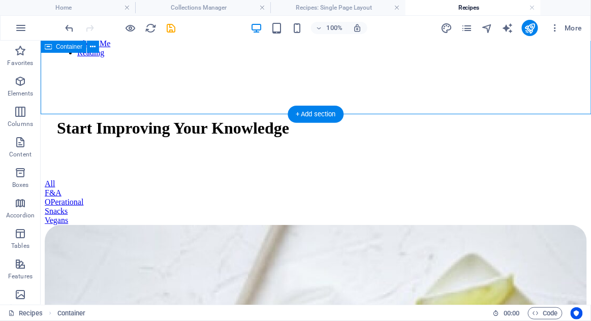
click at [420, 206] on div "Snacks" at bounding box center [315, 210] width 542 height 9
click at [429, 206] on div "Snacks" at bounding box center [315, 210] width 542 height 9
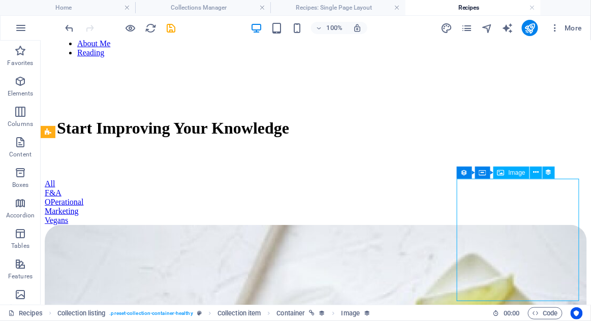
click at [530, 215] on div "Vegans" at bounding box center [315, 219] width 542 height 9
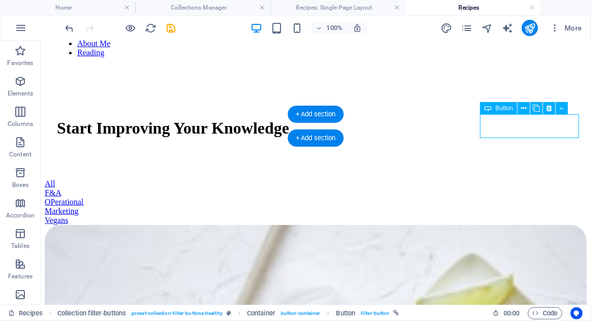
click at [532, 215] on div "Vegans" at bounding box center [315, 219] width 542 height 9
click at [536, 215] on div "Vegans" at bounding box center [315, 219] width 542 height 9
click at [533, 215] on div "Vegans" at bounding box center [315, 219] width 542 height 9
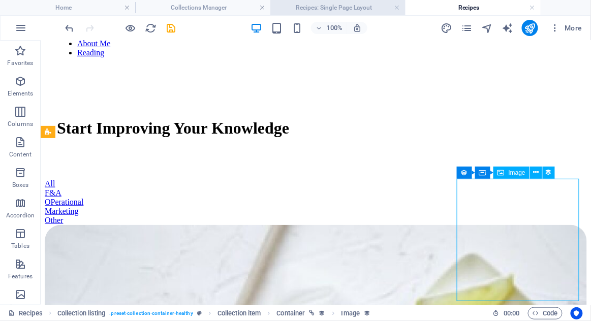
click at [340, 4] on h4 "Recipes: Single Page Layout" at bounding box center [337, 7] width 135 height 11
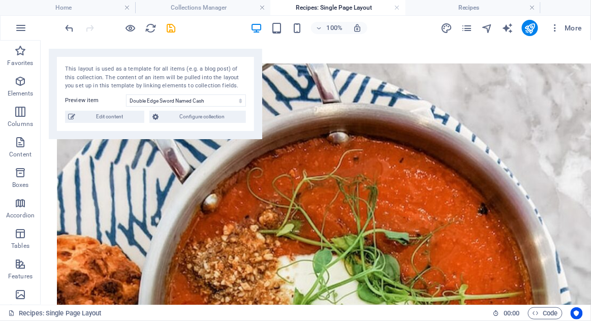
scroll to position [185, 0]
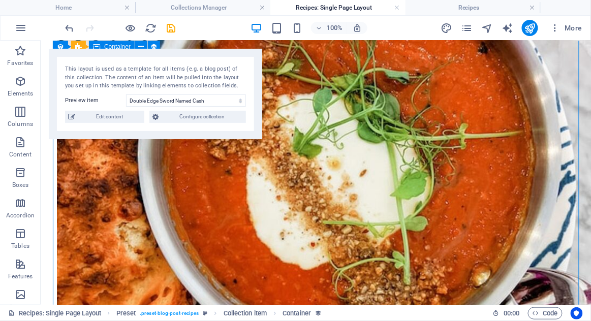
scroll to position [350, 0]
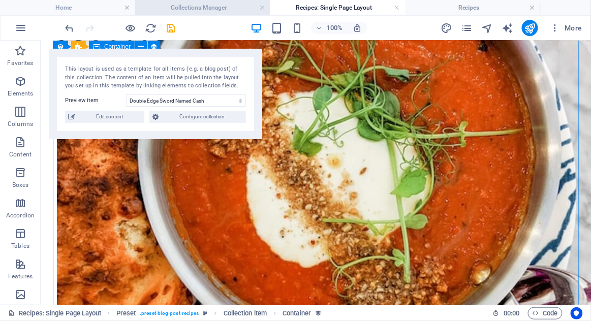
click at [220, 3] on h4 "Collections Manager" at bounding box center [202, 7] width 135 height 11
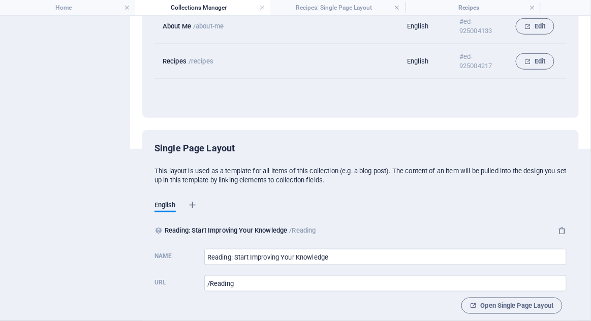
scroll to position [0, 0]
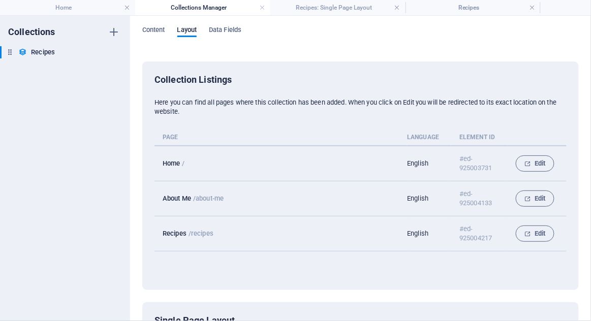
click at [181, 235] on p "Recipes" at bounding box center [175, 234] width 24 height 8
click at [173, 236] on p "Recipes" at bounding box center [175, 234] width 24 height 8
click at [181, 244] on td "Recipes /recipes" at bounding box center [280, 233] width 252 height 35
click at [529, 238] on span "Edit" at bounding box center [534, 234] width 21 height 12
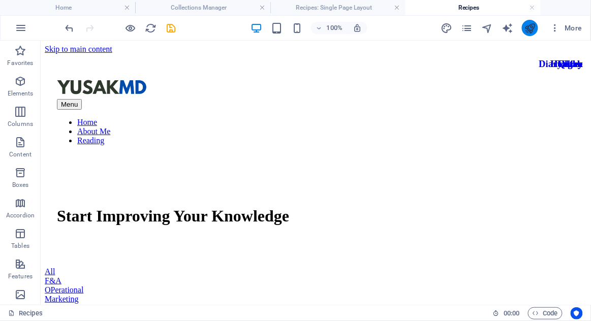
click at [535, 28] on icon "publish" at bounding box center [530, 28] width 12 height 12
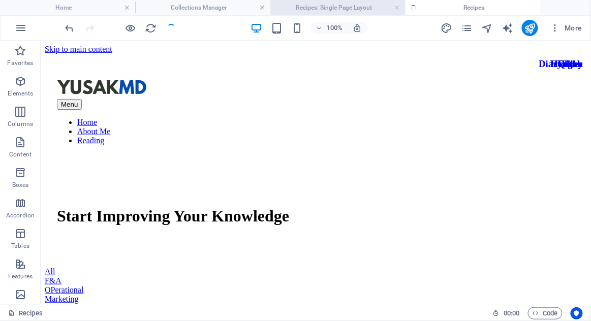
click at [349, 4] on h4 "Recipes: Single Page Layout" at bounding box center [337, 7] width 135 height 11
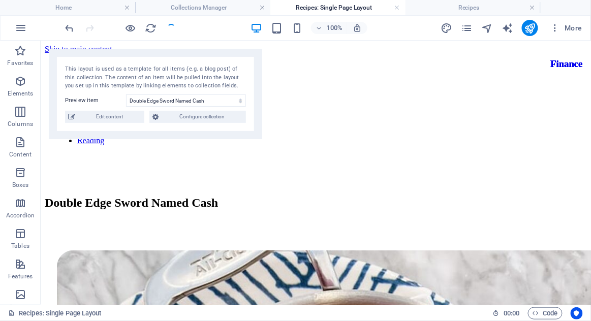
scroll to position [350, 0]
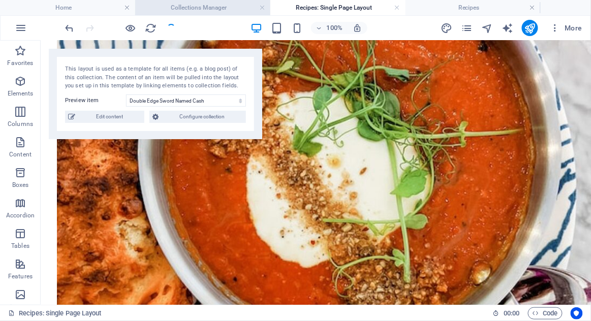
click at [212, 13] on h4 "Collections Manager" at bounding box center [202, 7] width 135 height 11
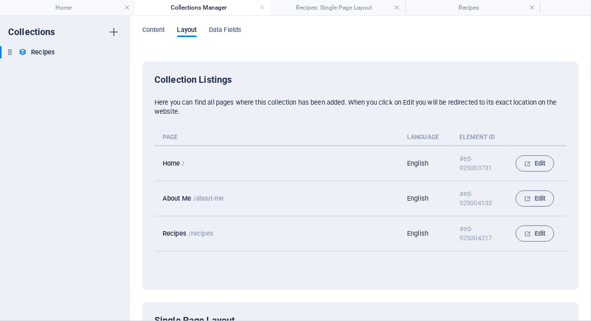
click at [70, 16] on div "Collections Recipes Recipes" at bounding box center [65, 168] width 130 height 305
